Goal: Task Accomplishment & Management: Manage account settings

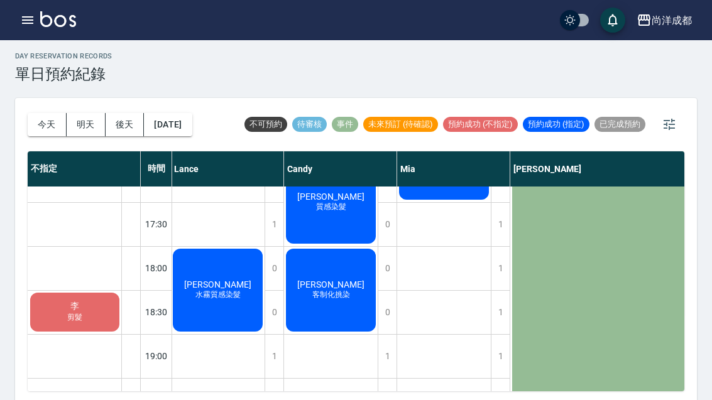
scroll to position [644, 1]
click at [336, 216] on div "[PERSON_NAME] 質感染髮" at bounding box center [332, 202] width 94 height 87
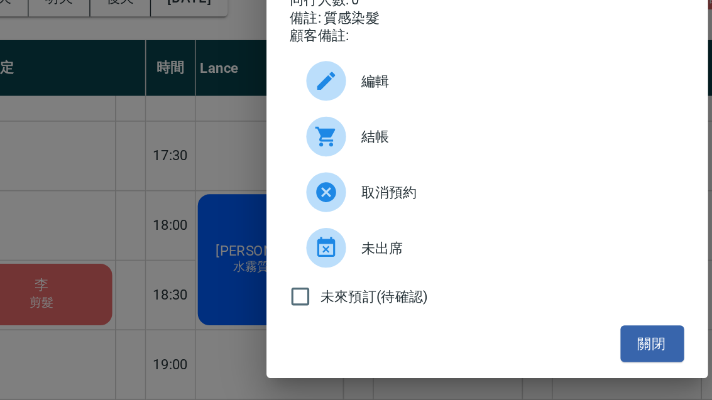
scroll to position [33, 0]
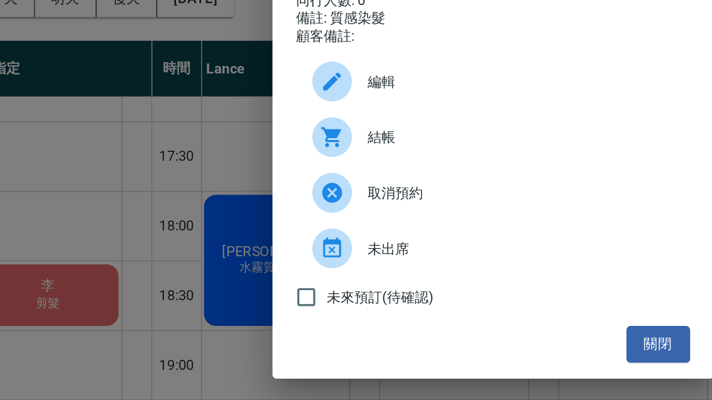
click at [440, 328] on button "關閉" at bounding box center [460, 339] width 40 height 23
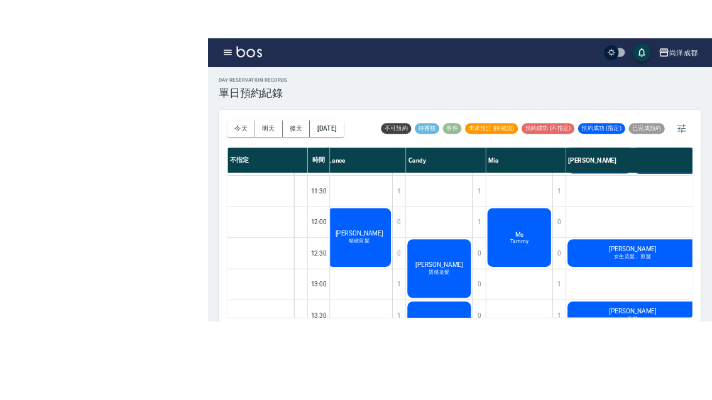
scroll to position [43, 0]
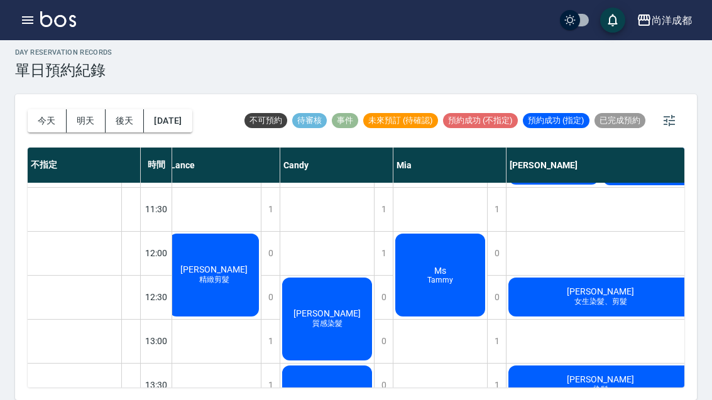
click at [121, 109] on button "後天" at bounding box center [125, 120] width 39 height 23
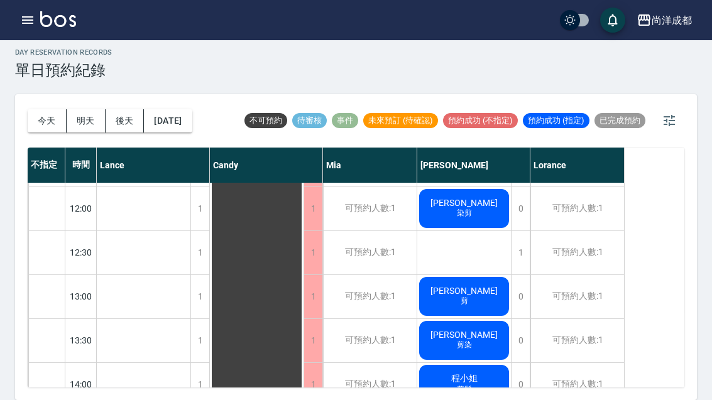
scroll to position [176, 0]
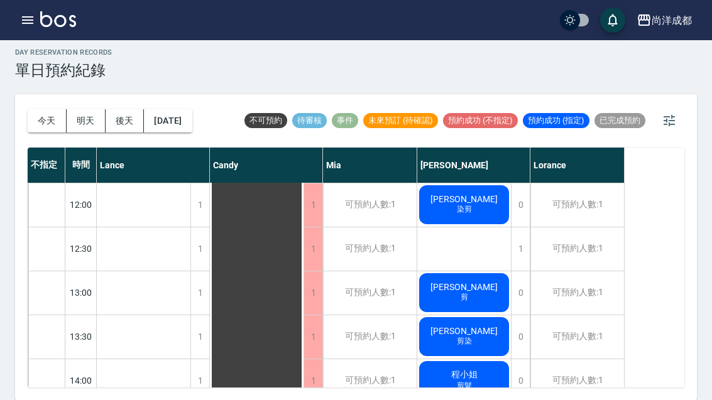
click at [82, 109] on button "明天" at bounding box center [86, 120] width 39 height 23
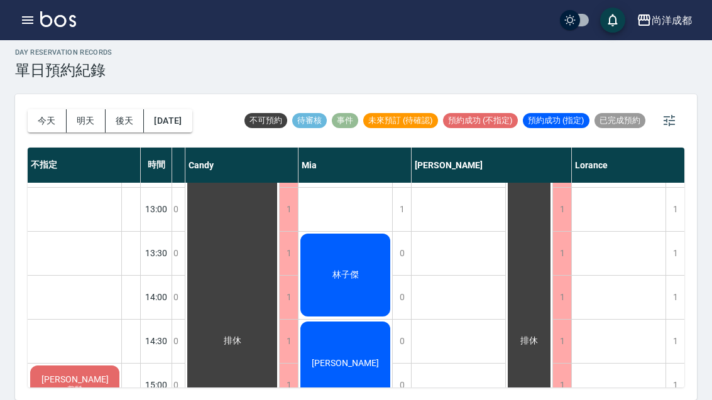
scroll to position [1140, 100]
click at [32, 109] on button "今天" at bounding box center [47, 120] width 39 height 23
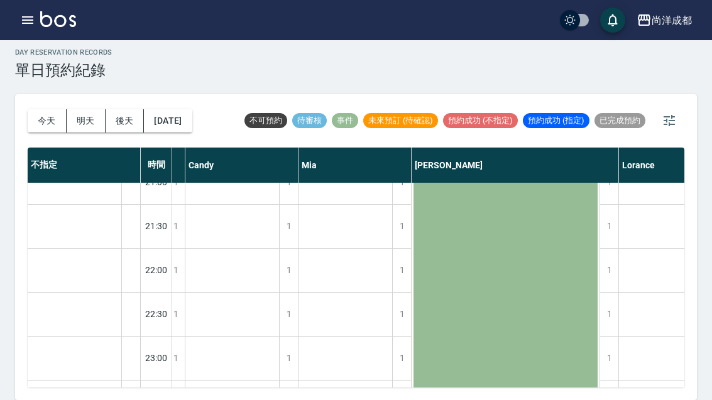
click at [51, 109] on button "今天" at bounding box center [47, 120] width 39 height 23
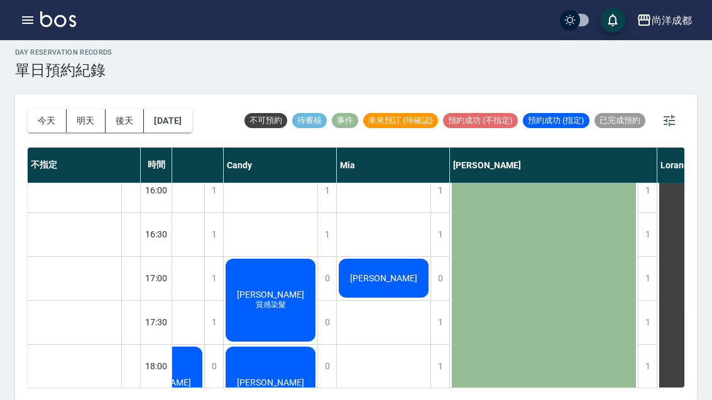
scroll to position [600, 43]
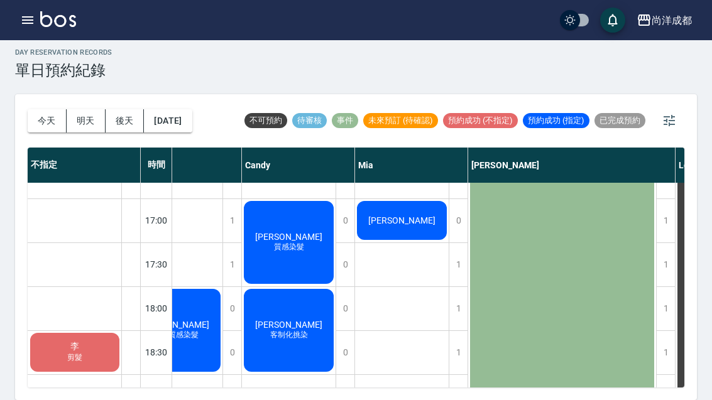
click at [65, 353] on span "剪髮" at bounding box center [75, 358] width 20 height 11
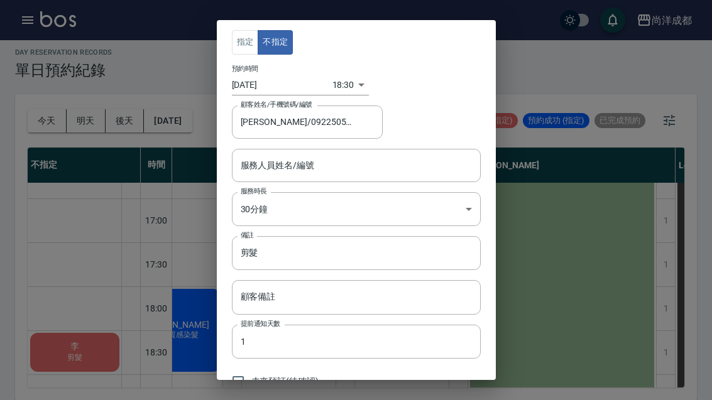
click at [47, 80] on div "指定 不指定 預約時間 [DATE] 18:30 1757500200000 顧客姓名/手機號碼/編號 [PERSON_NAME]/0922505608 顧客…" at bounding box center [356, 200] width 712 height 400
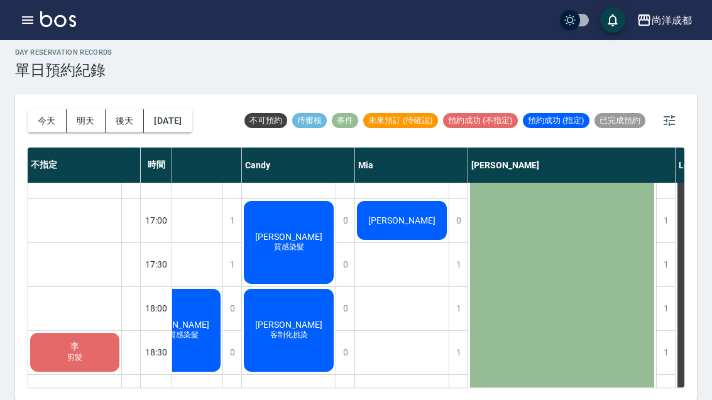
click at [35, 109] on button "今天" at bounding box center [47, 120] width 39 height 23
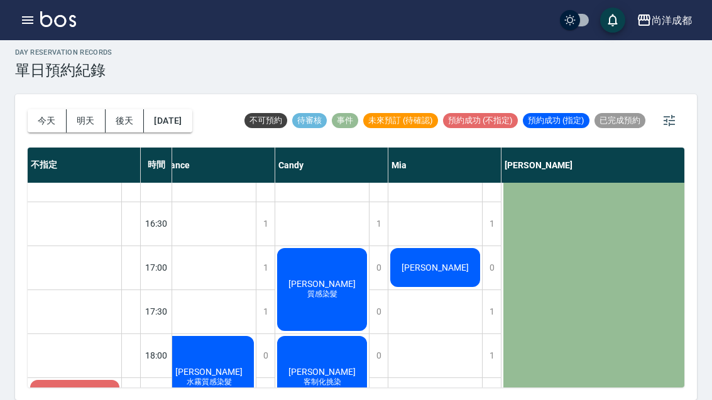
scroll to position [543, 10]
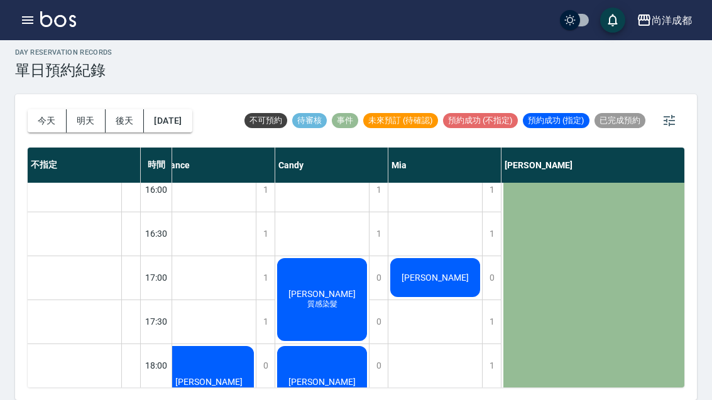
click at [317, 377] on span "[PERSON_NAME]" at bounding box center [322, 382] width 72 height 10
